Goal: Information Seeking & Learning: Compare options

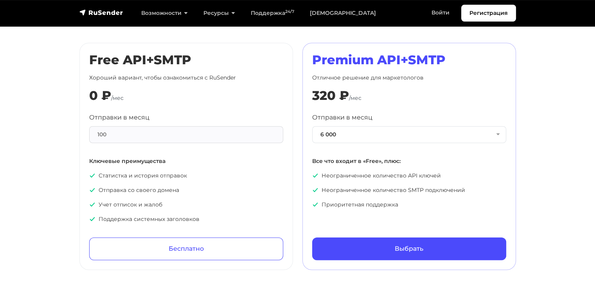
scroll to position [391, 0]
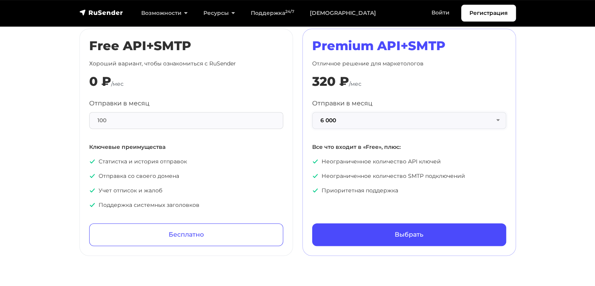
click at [503, 119] on button "6 000" at bounding box center [409, 120] width 194 height 17
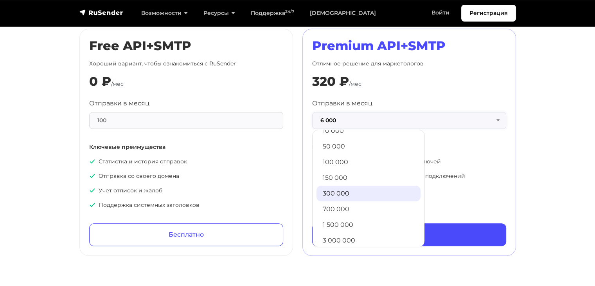
scroll to position [39, 0]
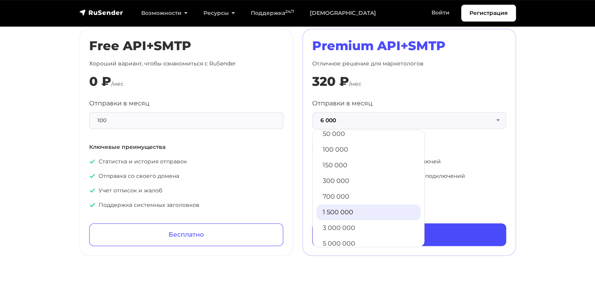
click at [360, 213] on link "1 500 000" at bounding box center [369, 212] width 104 height 16
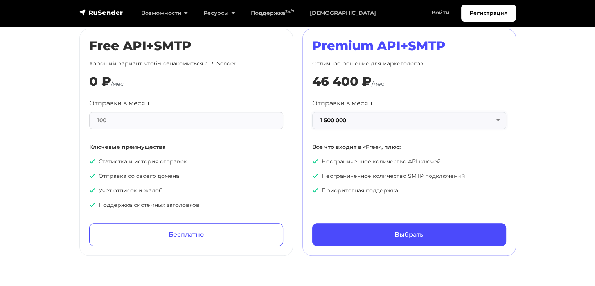
click at [491, 121] on button "1 500 000" at bounding box center [409, 120] width 194 height 17
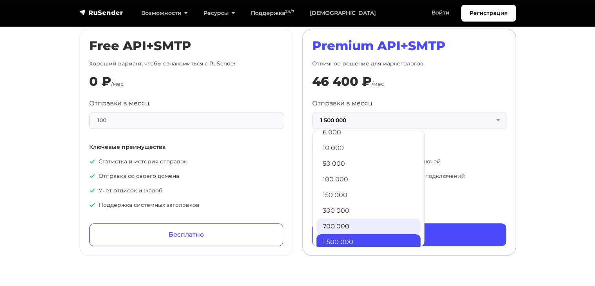
scroll to position [8, 0]
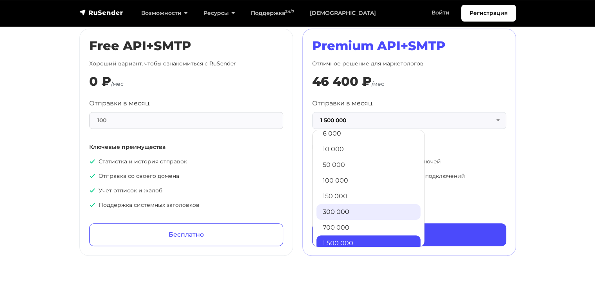
click at [347, 209] on link "300 000" at bounding box center [369, 212] width 104 height 16
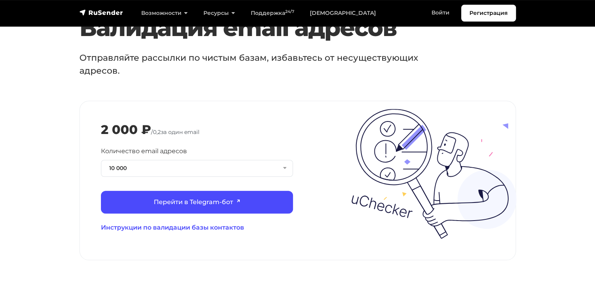
scroll to position [861, 0]
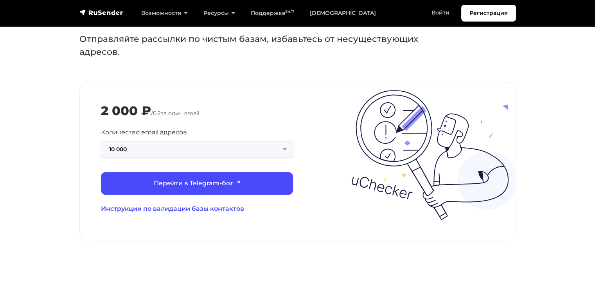
click at [282, 141] on button "10 000" at bounding box center [197, 149] width 192 height 17
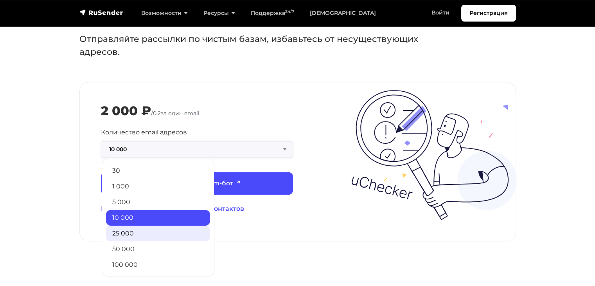
scroll to position [39, 0]
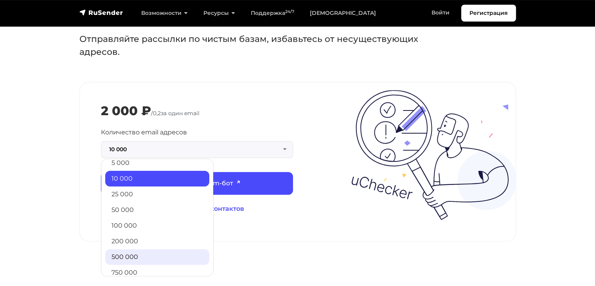
click at [132, 249] on link "500 000" at bounding box center [157, 257] width 104 height 16
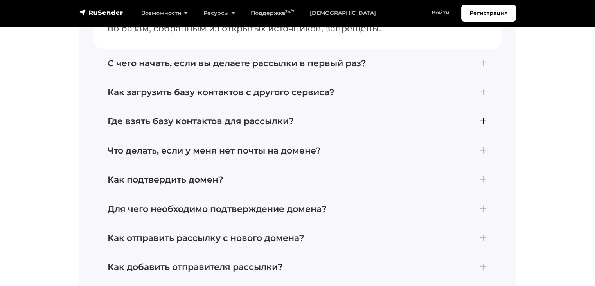
scroll to position [1840, 0]
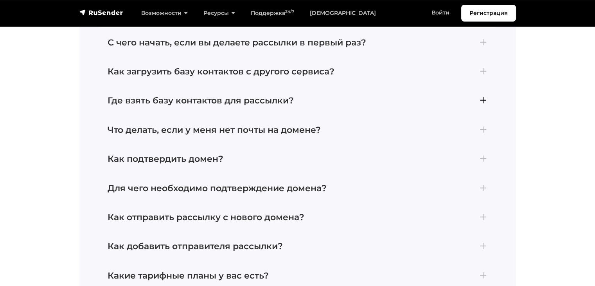
click at [341, 96] on h4 "Где взять базу контактов для рассылки?" at bounding box center [298, 101] width 381 height 10
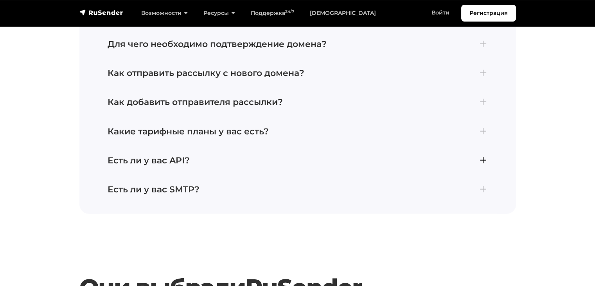
scroll to position [2017, 0]
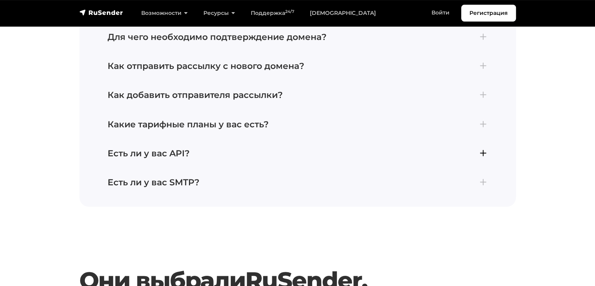
click at [258, 148] on h4 "Есть ли у вас API?" at bounding box center [298, 153] width 381 height 10
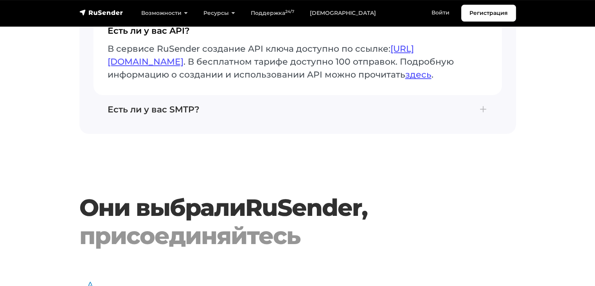
scroll to position [2050, 0]
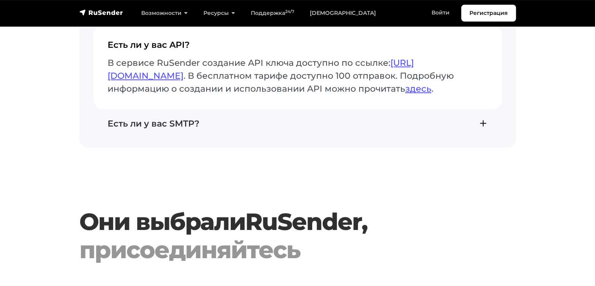
click at [444, 119] on h4 "Есть ли у вас SMTP?" at bounding box center [298, 124] width 381 height 10
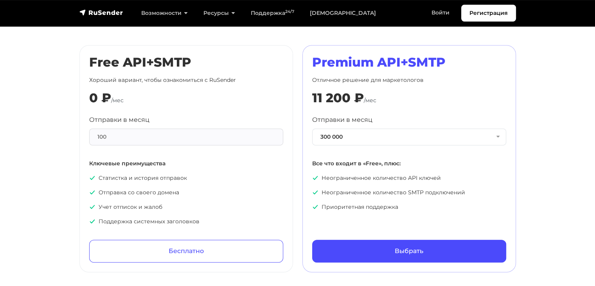
scroll to position [366, 0]
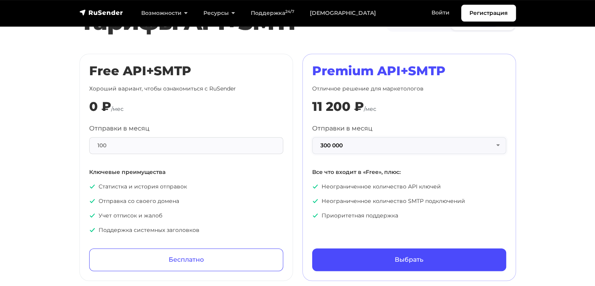
click at [497, 141] on button "300 000" at bounding box center [409, 145] width 194 height 17
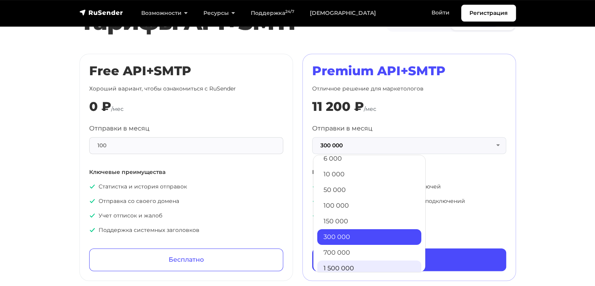
click at [353, 265] on link "1 500 000" at bounding box center [369, 268] width 104 height 16
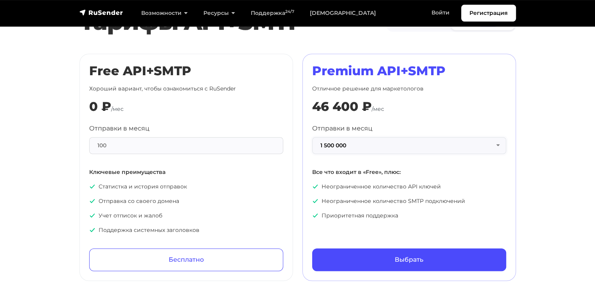
click at [496, 149] on button "1 500 000" at bounding box center [409, 145] width 194 height 17
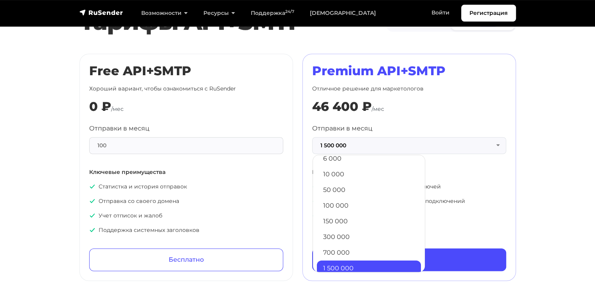
click at [366, 199] on link "100 000" at bounding box center [369, 206] width 104 height 16
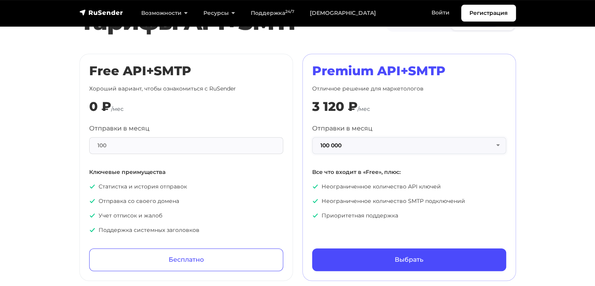
click at [500, 144] on button "100 000" at bounding box center [409, 145] width 194 height 17
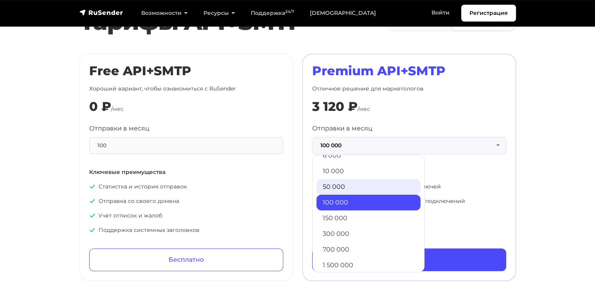
scroll to position [0, 0]
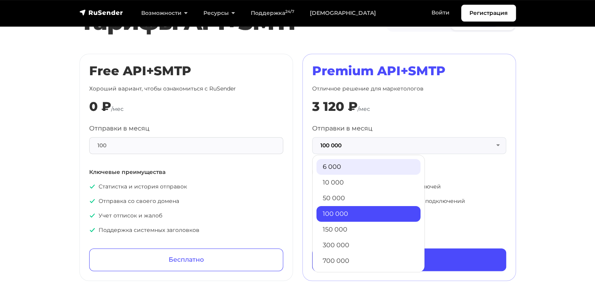
click at [383, 168] on link "6 000" at bounding box center [369, 167] width 104 height 16
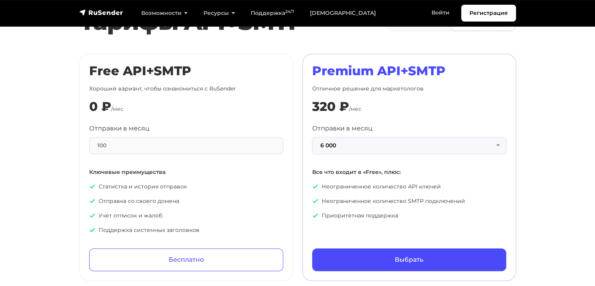
click at [496, 146] on button "6 000" at bounding box center [409, 145] width 194 height 17
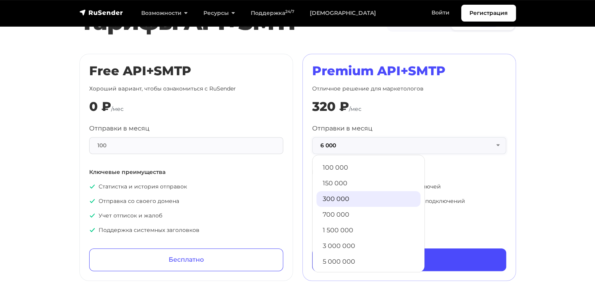
scroll to position [47, 0]
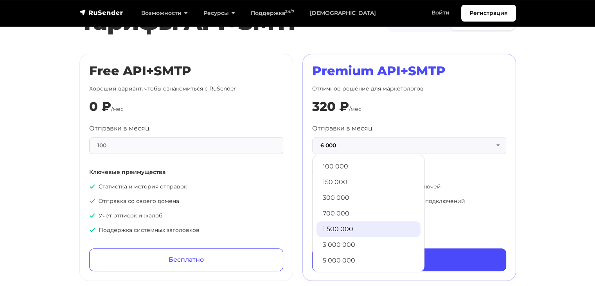
click at [360, 222] on link "1 500 000" at bounding box center [369, 229] width 104 height 16
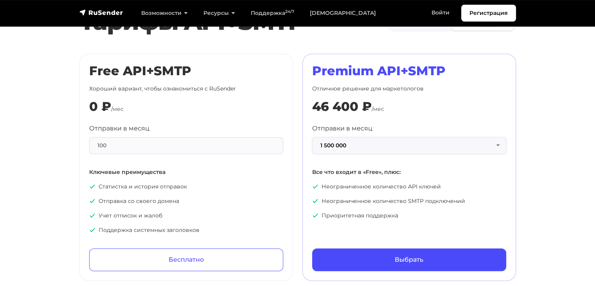
click at [501, 142] on button "1 500 000" at bounding box center [409, 145] width 194 height 17
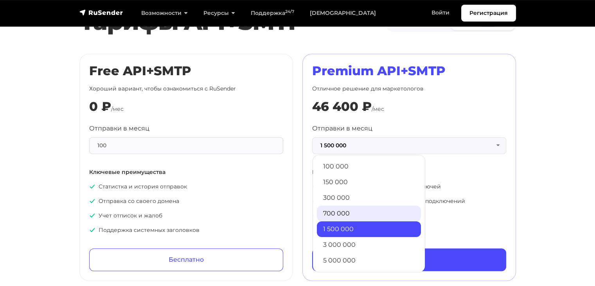
click at [370, 210] on link "700 000" at bounding box center [369, 214] width 104 height 16
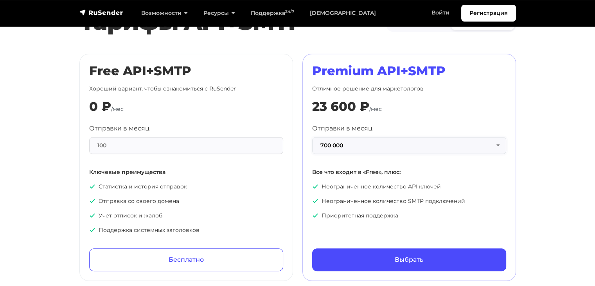
click at [500, 143] on button "700 000" at bounding box center [409, 145] width 194 height 17
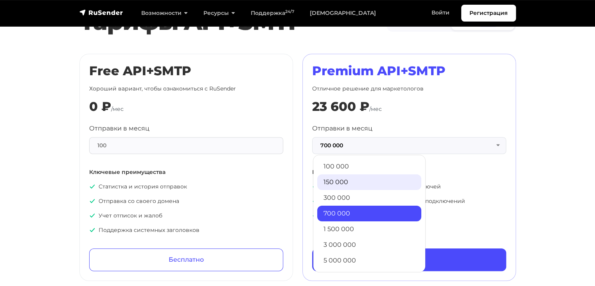
click at [362, 178] on link "150 000" at bounding box center [369, 182] width 104 height 16
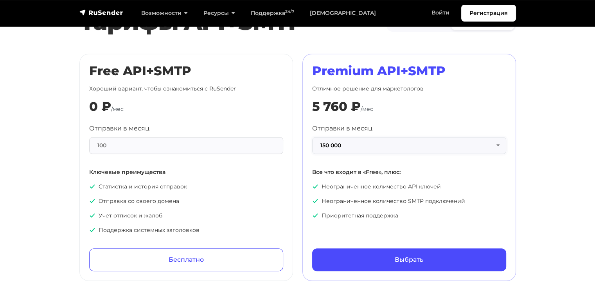
click at [434, 147] on button "150 000" at bounding box center [409, 145] width 194 height 17
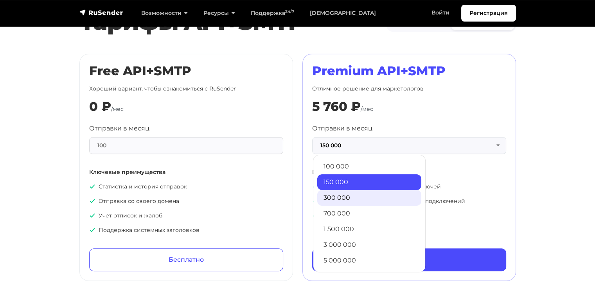
click at [345, 195] on link "300 000" at bounding box center [369, 198] width 104 height 16
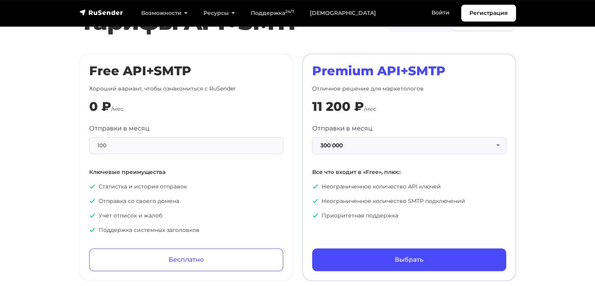
click at [427, 149] on button "300 000" at bounding box center [409, 145] width 194 height 17
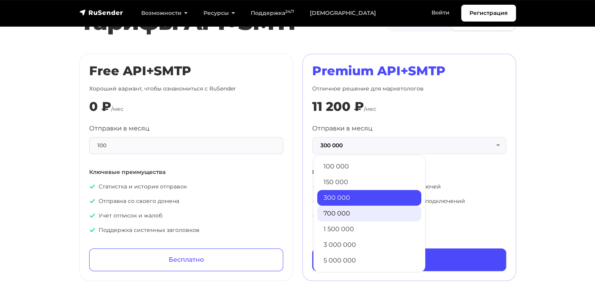
click at [358, 210] on link "700 000" at bounding box center [369, 214] width 104 height 16
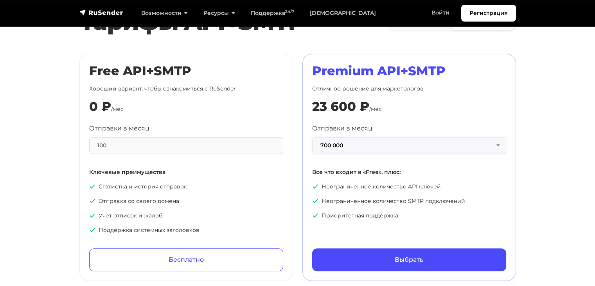
click at [441, 144] on button "700 000" at bounding box center [409, 145] width 194 height 17
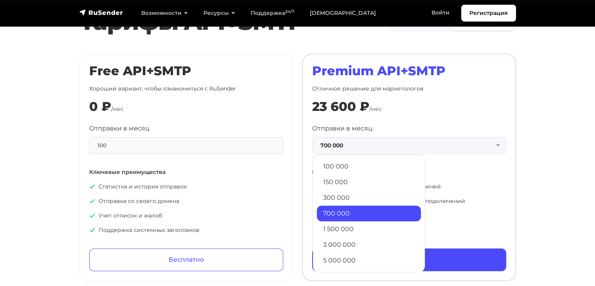
click at [539, 84] on section "Тарифы API+SMTP Месяц Год -20% Free API+SMTP Хороший вариант, чтобы ознакомитьс…" at bounding box center [297, 142] width 595 height 277
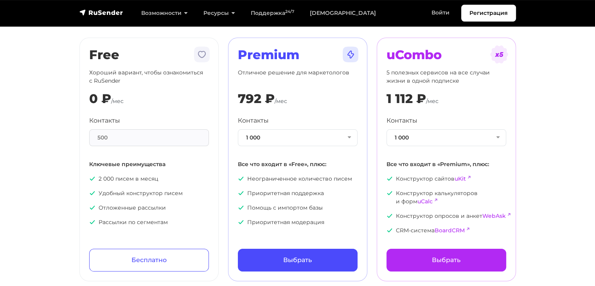
scroll to position [39, 0]
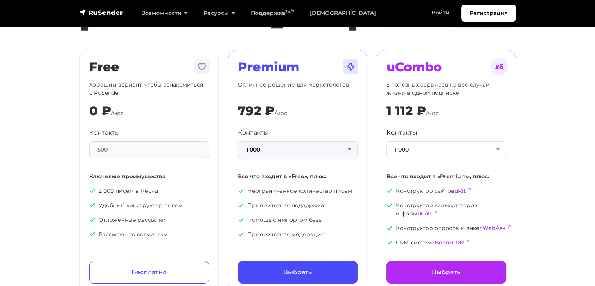
click at [347, 148] on button "1 000" at bounding box center [298, 149] width 120 height 17
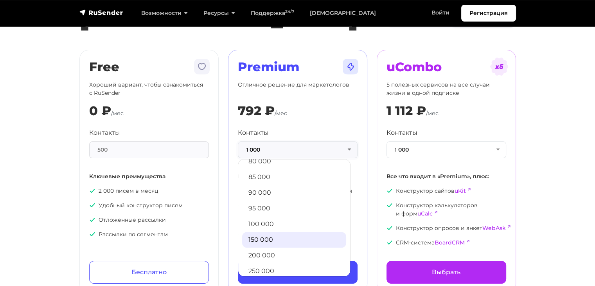
scroll to position [352, 0]
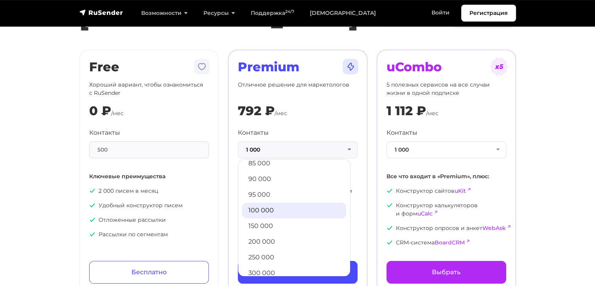
click at [271, 212] on link "100 000" at bounding box center [294, 210] width 104 height 16
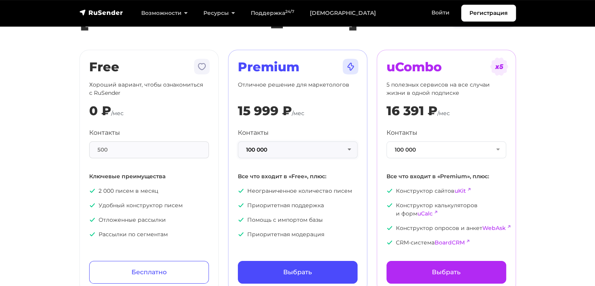
click at [339, 147] on button "100 000" at bounding box center [298, 149] width 120 height 17
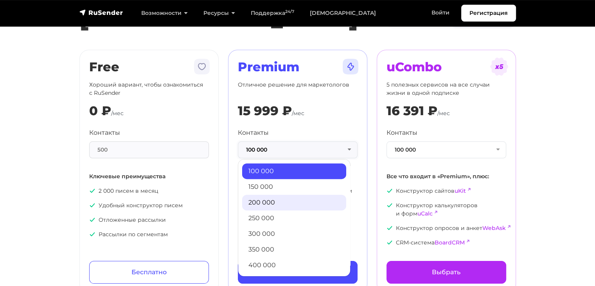
scroll to position [423, 0]
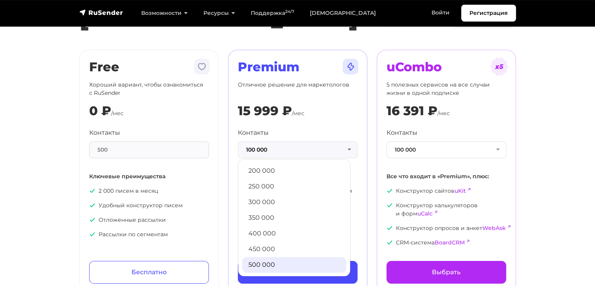
click at [268, 260] on link "500 000" at bounding box center [294, 265] width 104 height 16
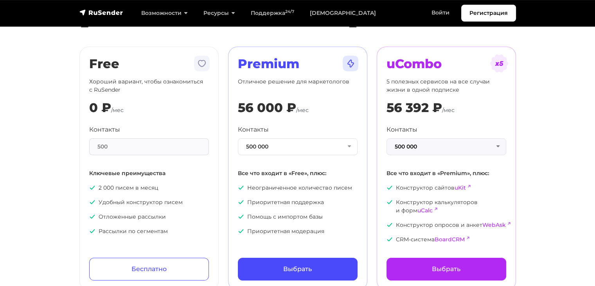
scroll to position [0, 0]
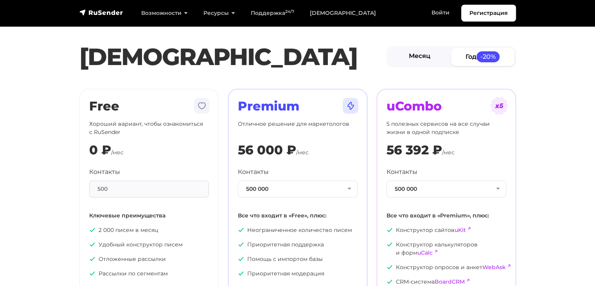
click at [407, 51] on link "Месяц" at bounding box center [419, 57] width 63 height 18
click at [466, 57] on link "Год -20%" at bounding box center [482, 57] width 63 height 18
click at [431, 55] on link "Месяц" at bounding box center [419, 57] width 63 height 18
click at [462, 57] on link "Год -20%" at bounding box center [482, 57] width 63 height 18
click at [428, 57] on link "Месяц" at bounding box center [419, 57] width 63 height 18
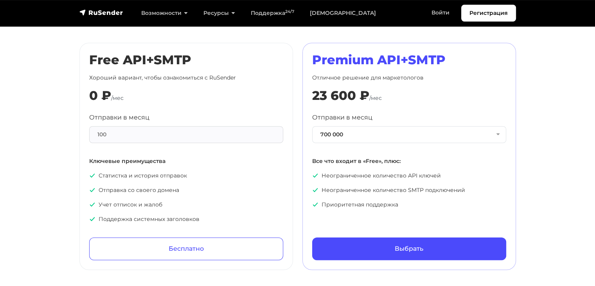
scroll to position [391, 0]
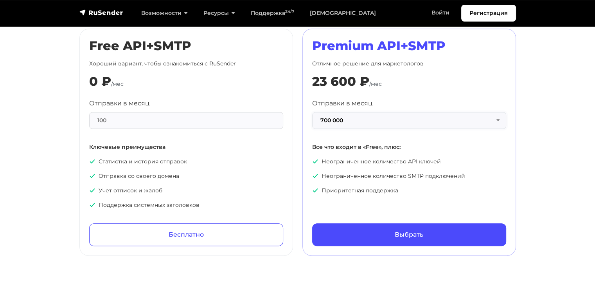
click at [443, 124] on button "700 000" at bounding box center [409, 120] width 194 height 17
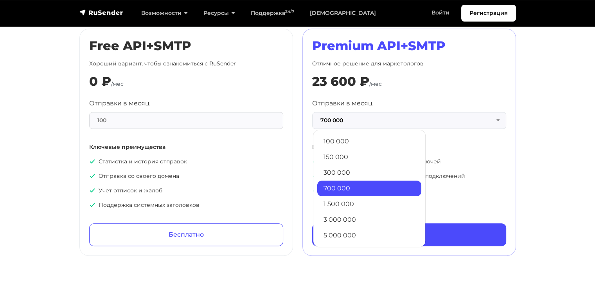
click at [590, 144] on section "Тарифы API+SMTP Месяц Год -20% Free API+SMTP Хороший вариант, чтобы ознакомитьс…" at bounding box center [297, 116] width 595 height 277
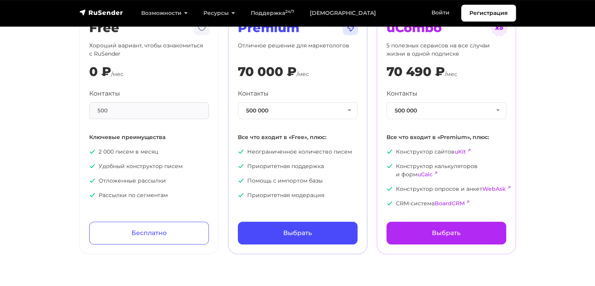
scroll to position [39, 0]
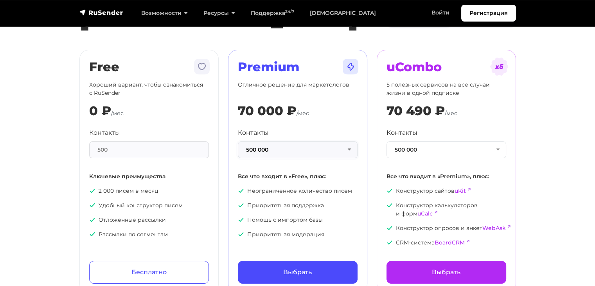
click at [349, 148] on button "500 000" at bounding box center [298, 149] width 120 height 17
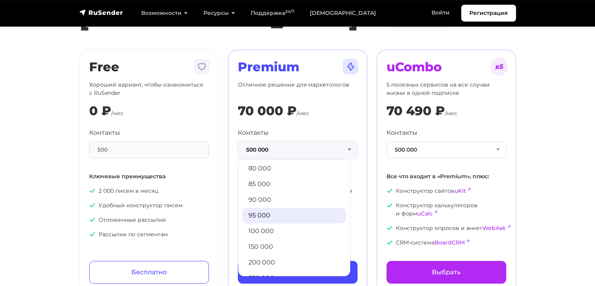
scroll to position [345, 0]
click at [267, 216] on link "100 000" at bounding box center [294, 218] width 104 height 16
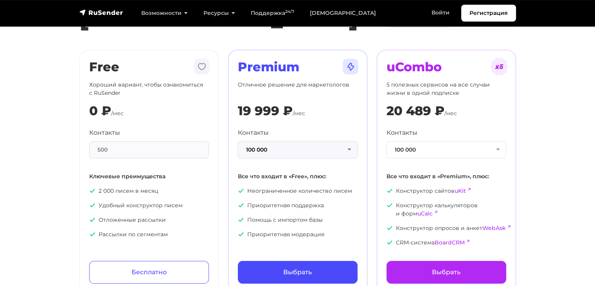
click at [313, 149] on button "100 000" at bounding box center [298, 149] width 120 height 17
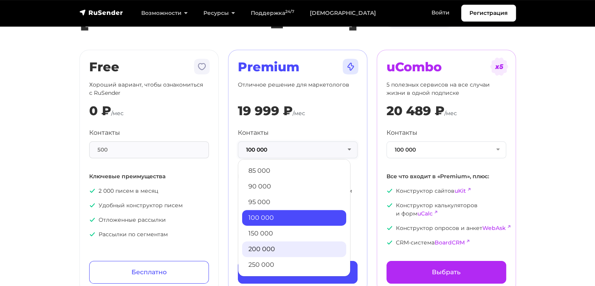
scroll to position [384, 0]
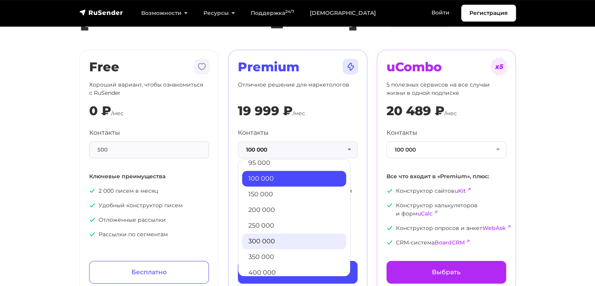
click at [275, 240] on link "300 000" at bounding box center [294, 241] width 104 height 16
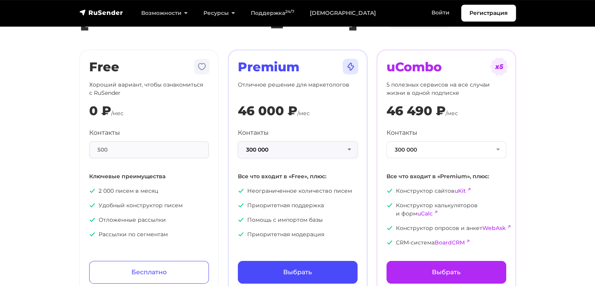
click at [346, 149] on button "300 000" at bounding box center [298, 149] width 120 height 17
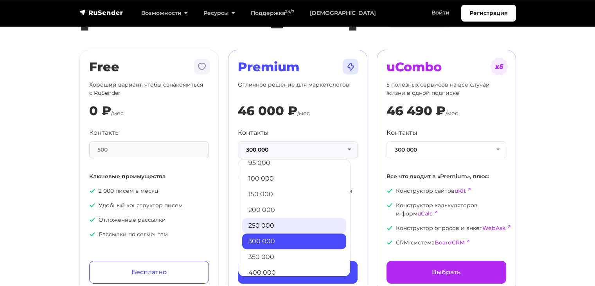
scroll to position [423, 0]
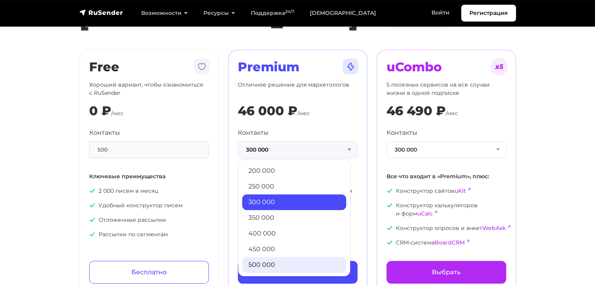
click at [278, 262] on link "500 000" at bounding box center [294, 265] width 104 height 16
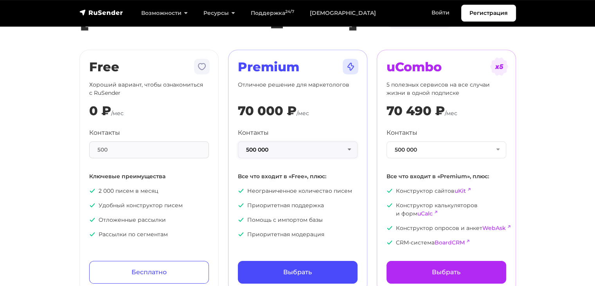
click at [344, 148] on button "500 000" at bounding box center [298, 149] width 120 height 17
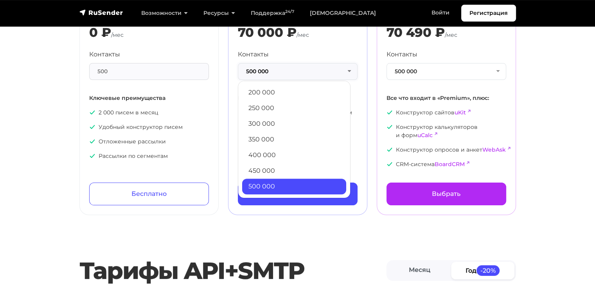
scroll to position [78, 0]
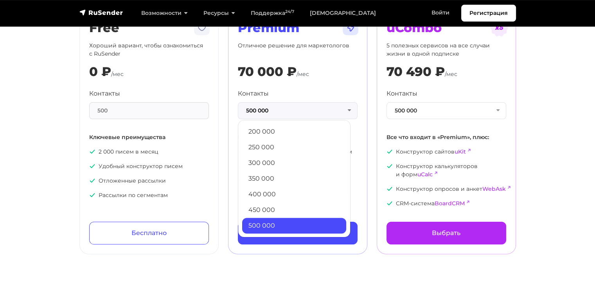
click at [539, 165] on section "[PERSON_NAME] Год -20% Free Хороший вариант, чтобы ознакомиться с RuSender 0 ₽ …" at bounding box center [297, 92] width 595 height 323
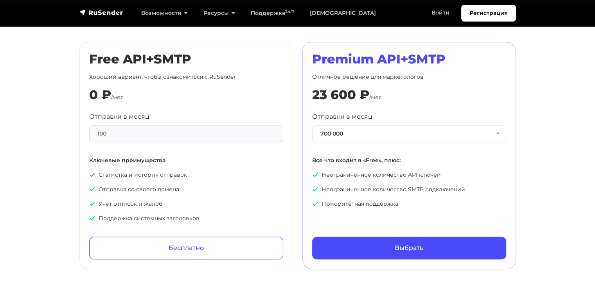
scroll to position [391, 0]
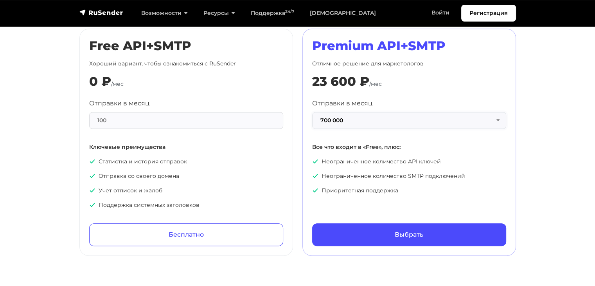
click at [495, 120] on button "700 000" at bounding box center [409, 120] width 194 height 17
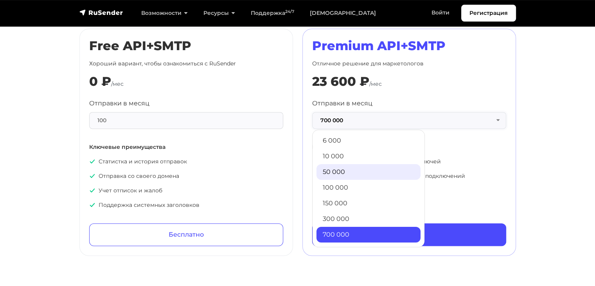
scroll to position [0, 0]
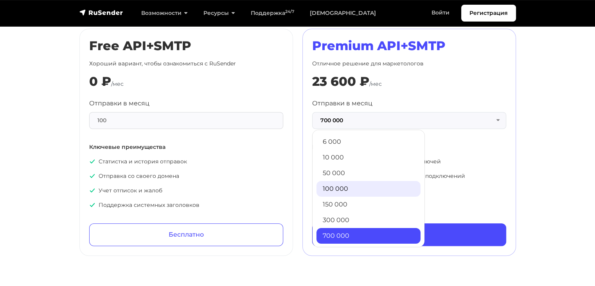
click at [345, 188] on link "100 000" at bounding box center [369, 189] width 104 height 16
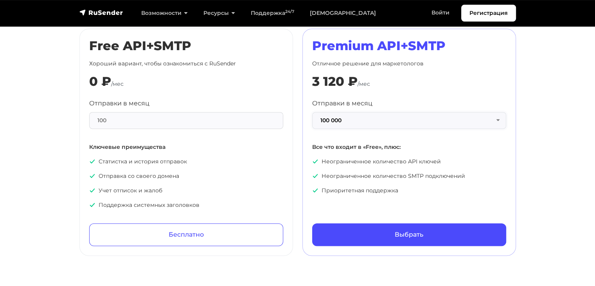
click at [383, 118] on button "100 000" at bounding box center [409, 120] width 194 height 17
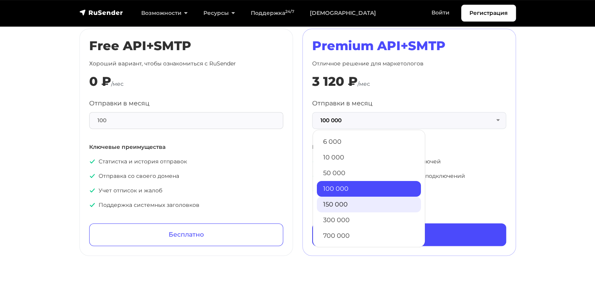
click at [346, 198] on link "150 000" at bounding box center [369, 205] width 104 height 16
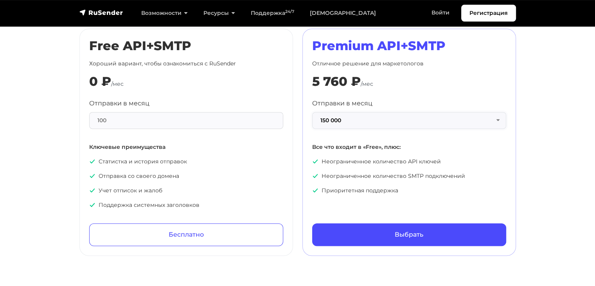
click at [485, 121] on button "150 000" at bounding box center [409, 120] width 194 height 17
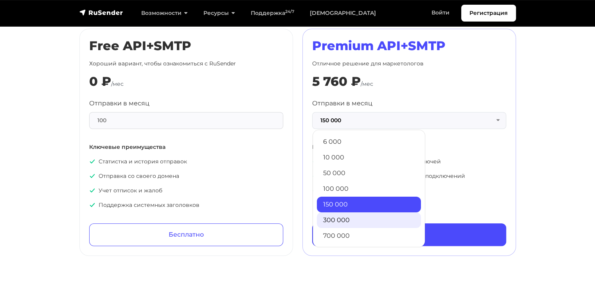
click at [332, 220] on link "300 000" at bounding box center [369, 220] width 104 height 16
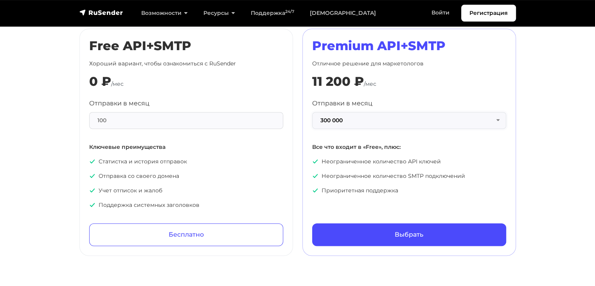
click at [411, 121] on button "300 000" at bounding box center [409, 120] width 194 height 17
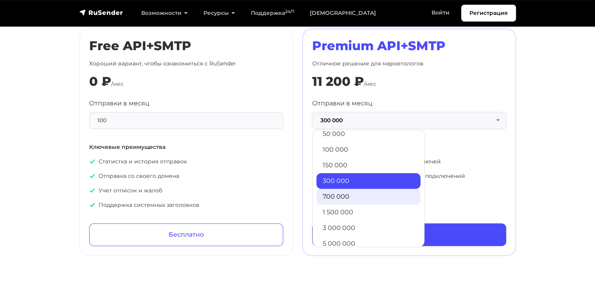
scroll to position [47, 0]
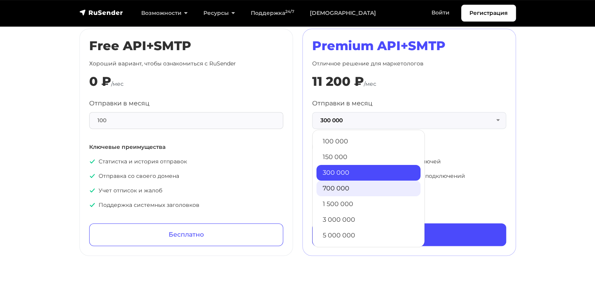
click at [353, 193] on link "700 000" at bounding box center [369, 188] width 104 height 16
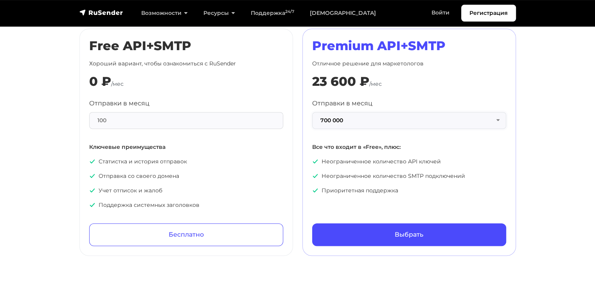
click at [366, 123] on button "700 000" at bounding box center [409, 120] width 194 height 17
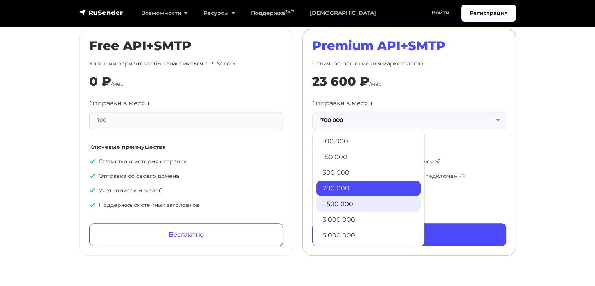
click at [342, 200] on link "1 500 000" at bounding box center [369, 204] width 104 height 16
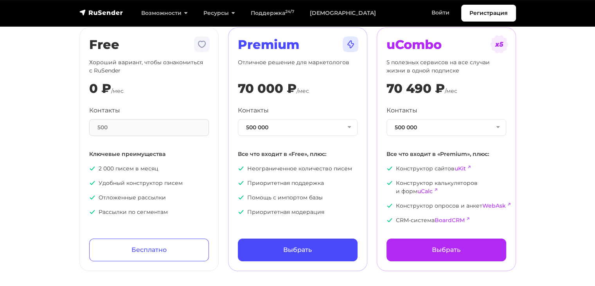
scroll to position [78, 0]
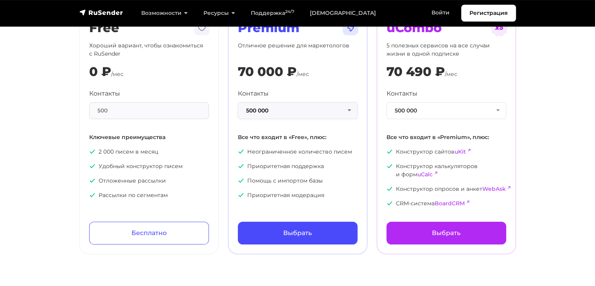
click at [348, 113] on button "500 000" at bounding box center [298, 110] width 120 height 17
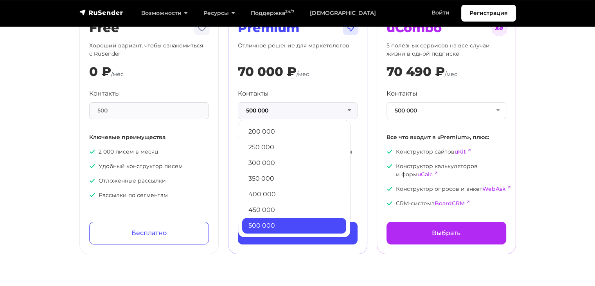
click at [536, 154] on section "[PERSON_NAME] Год -20% Free Хороший вариант, чтобы ознакомиться с RuSender 0 ₽ …" at bounding box center [297, 92] width 595 height 323
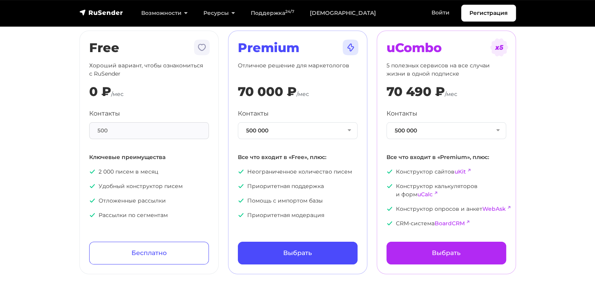
scroll to position [0, 0]
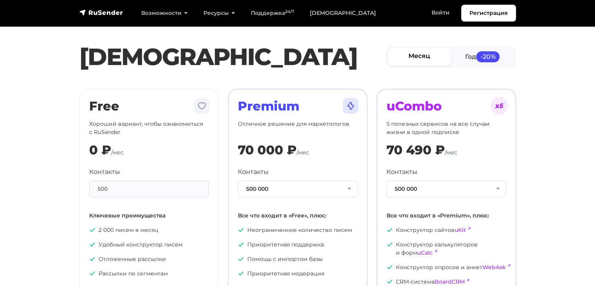
click at [409, 54] on link "Месяц" at bounding box center [419, 57] width 63 height 18
click at [476, 56] on link "Год -20%" at bounding box center [482, 57] width 63 height 18
click at [419, 56] on link "Месяц" at bounding box center [419, 57] width 63 height 18
click at [459, 55] on link "Год -20%" at bounding box center [482, 57] width 63 height 18
click at [420, 57] on link "Месяц" at bounding box center [419, 57] width 63 height 18
